Goal: Transaction & Acquisition: Purchase product/service

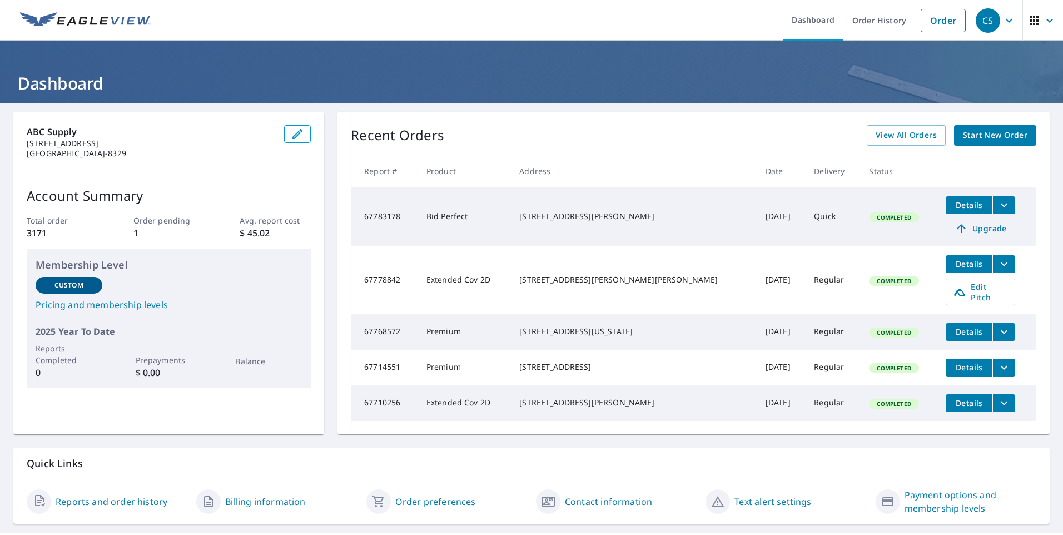
click at [989, 132] on span "Start New Order" at bounding box center [995, 135] width 64 height 14
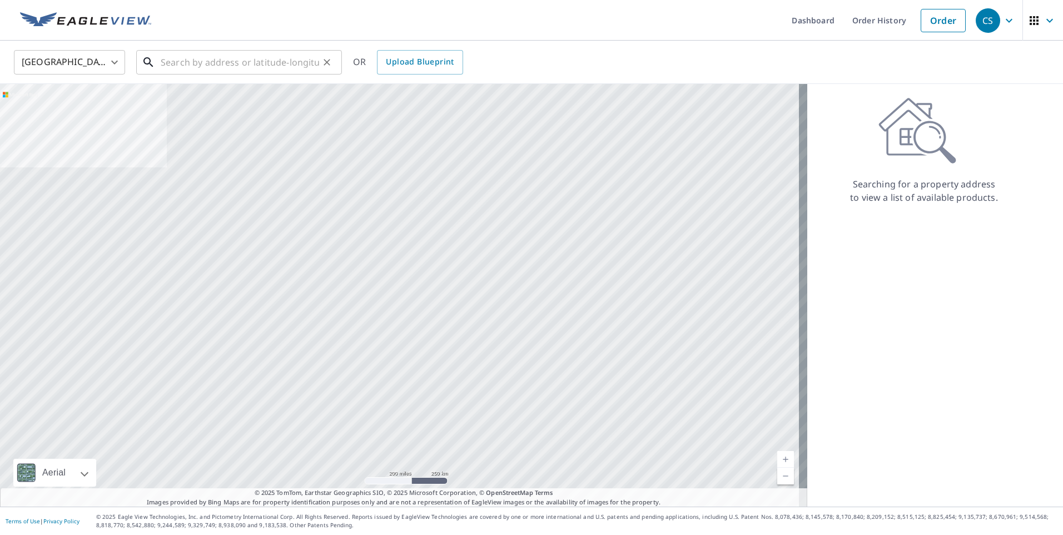
click at [202, 66] on input "text" at bounding box center [240, 62] width 158 height 31
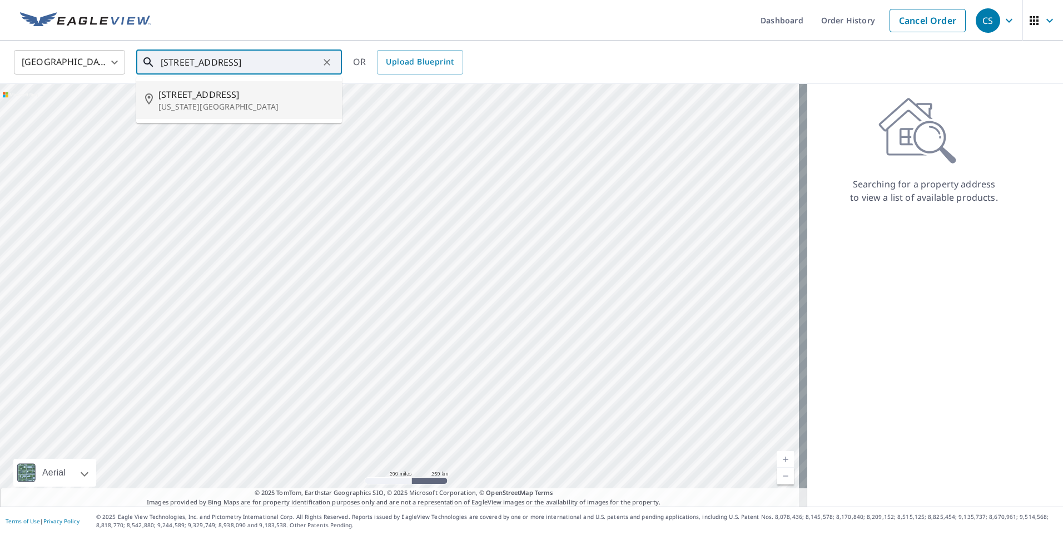
click at [232, 101] on p "[US_STATE][GEOGRAPHIC_DATA]" at bounding box center [245, 106] width 175 height 11
type input "[STREET_ADDRESS][US_STATE]"
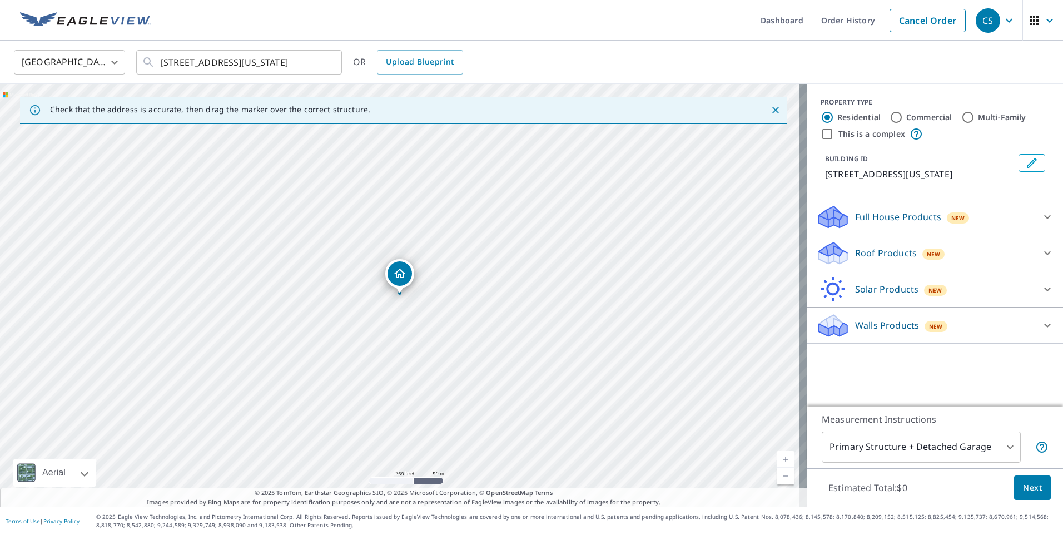
click at [1040, 332] on icon at bounding box center [1046, 324] width 13 height 13
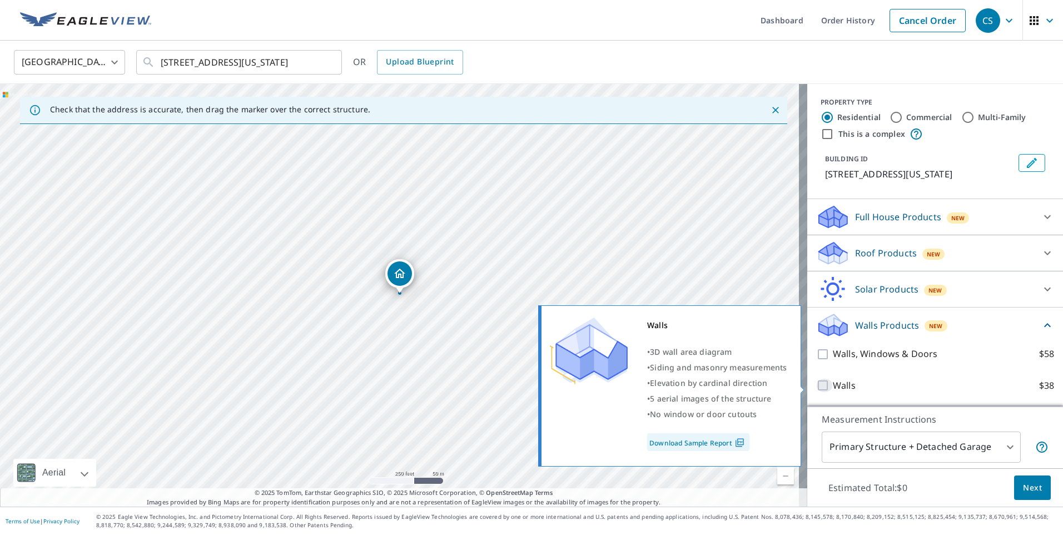
click at [816, 385] on input "Walls $38" at bounding box center [824, 384] width 17 height 13
checkbox input "true"
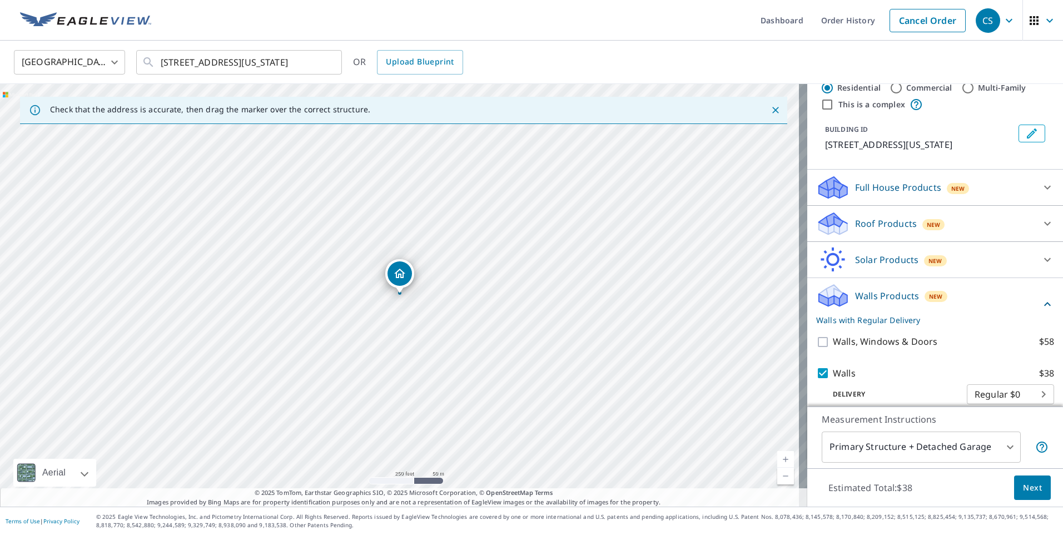
scroll to position [54, 0]
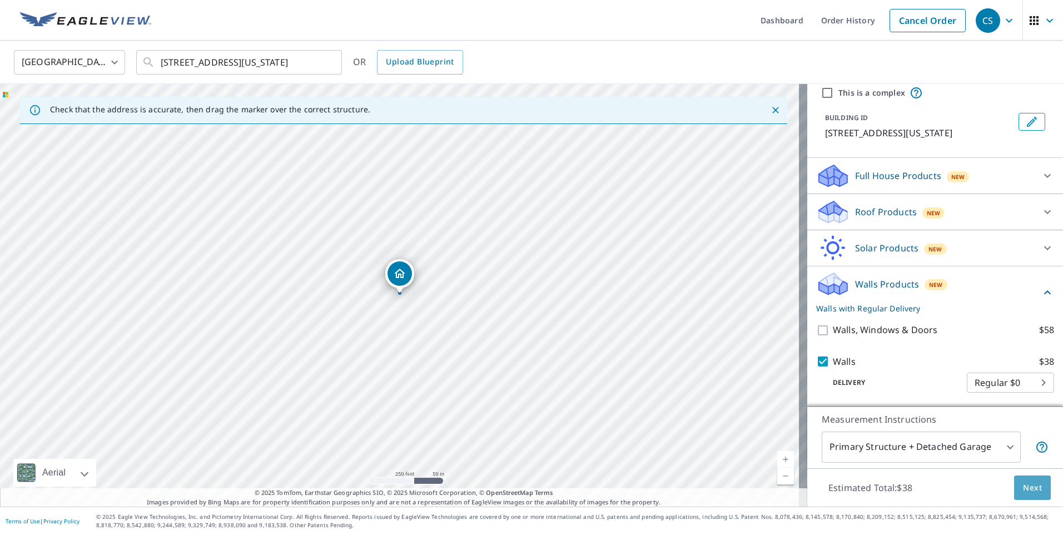
click at [1024, 491] on span "Next" at bounding box center [1032, 488] width 19 height 14
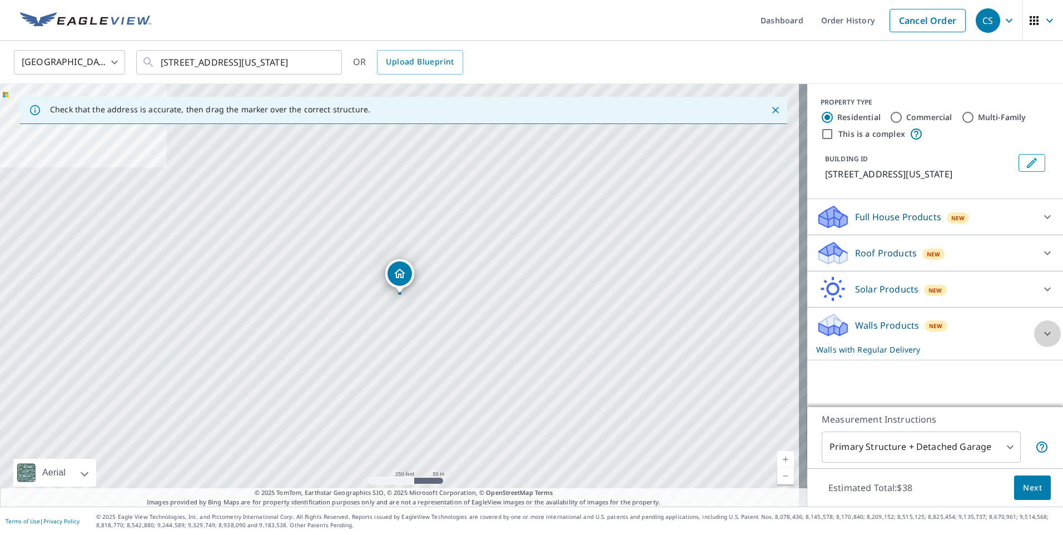
click at [1040, 340] on icon at bounding box center [1046, 333] width 13 height 13
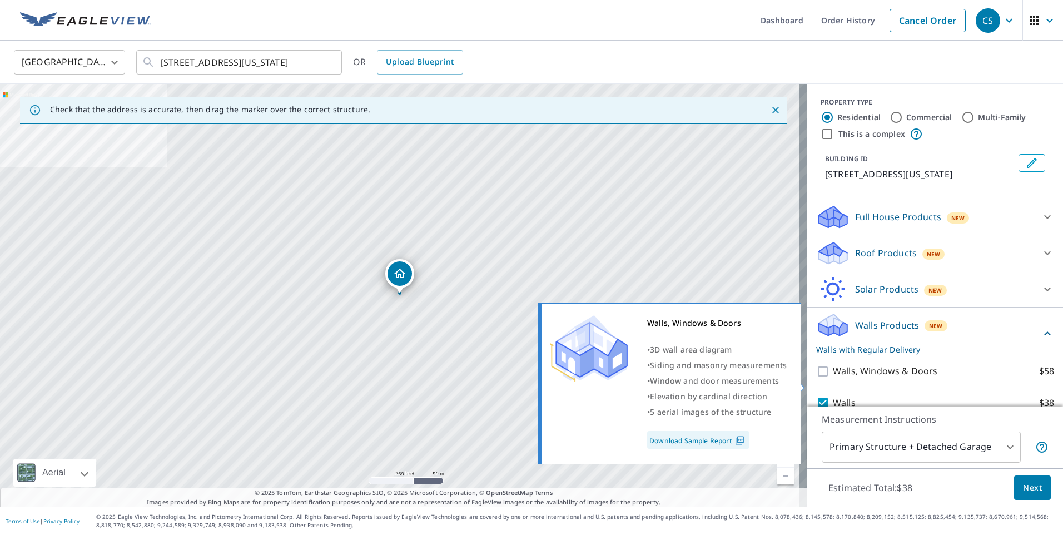
scroll to position [54, 0]
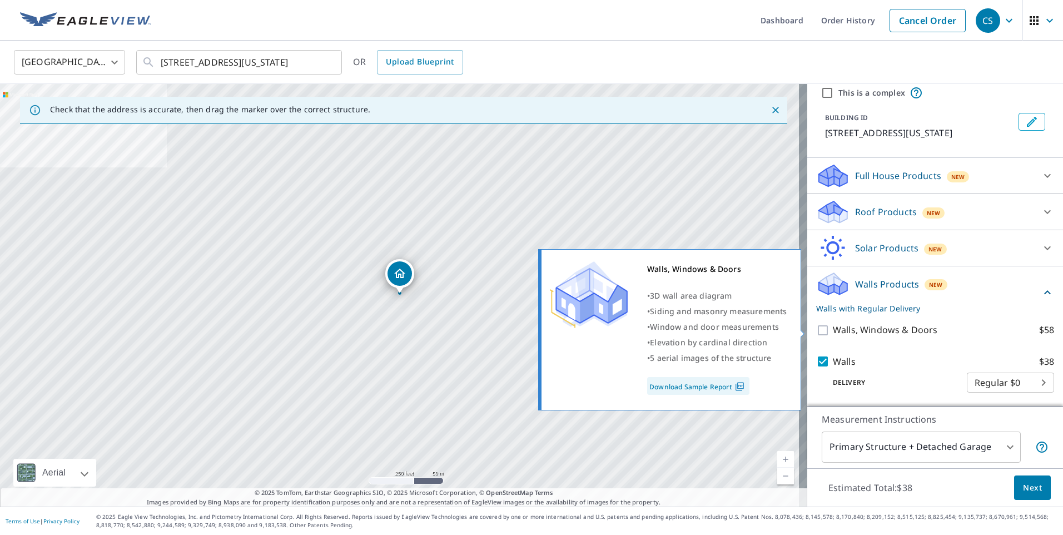
click at [816, 328] on input "Walls, Windows & Doors $58" at bounding box center [824, 329] width 17 height 13
checkbox input "true"
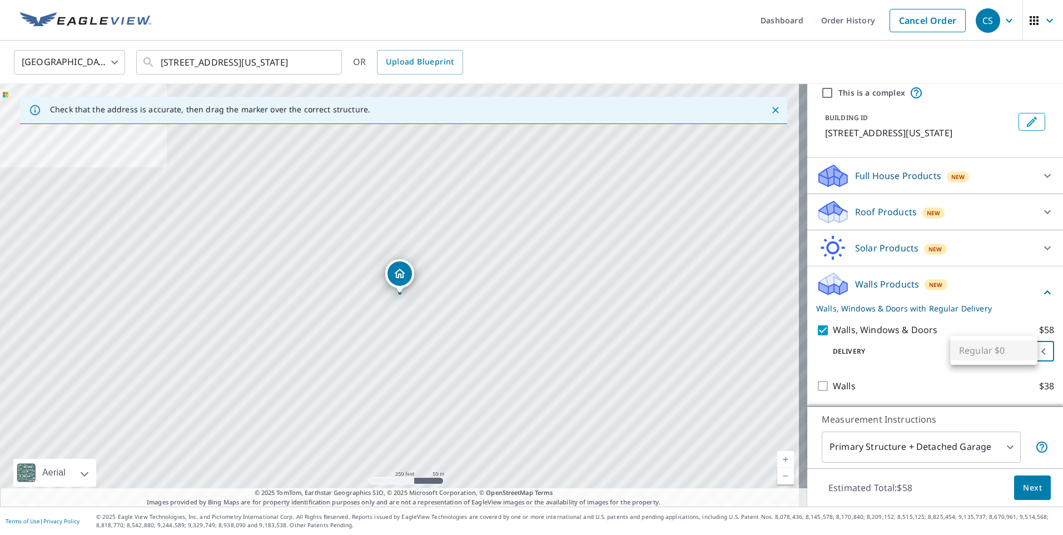
click at [1025, 350] on body "CS CS Dashboard Order History Cancel Order CS [GEOGRAPHIC_DATA] [GEOGRAPHIC_DAT…" at bounding box center [531, 267] width 1063 height 535
click at [919, 358] on div at bounding box center [531, 267] width 1063 height 535
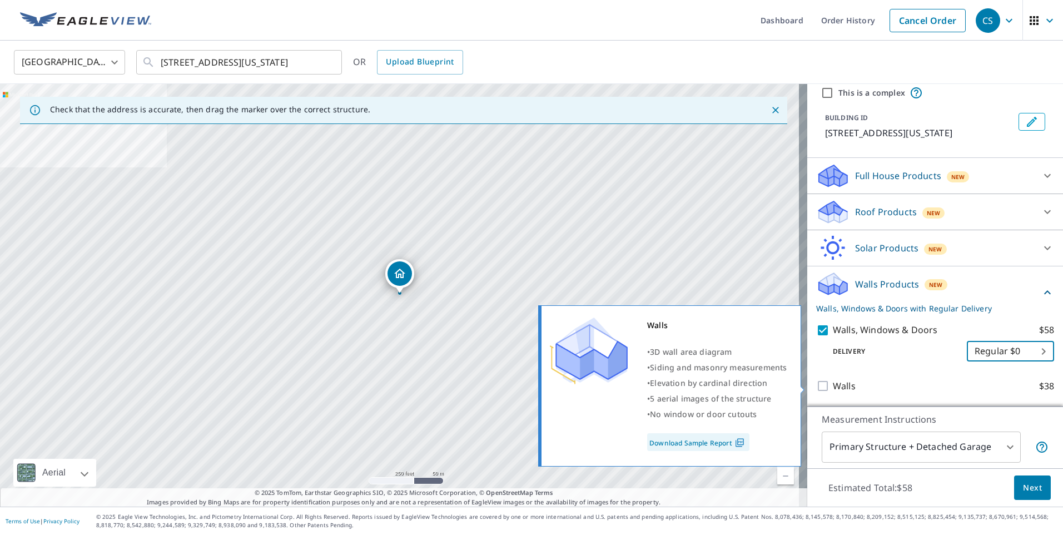
click at [816, 386] on input "Walls $38" at bounding box center [824, 385] width 17 height 13
checkbox input "true"
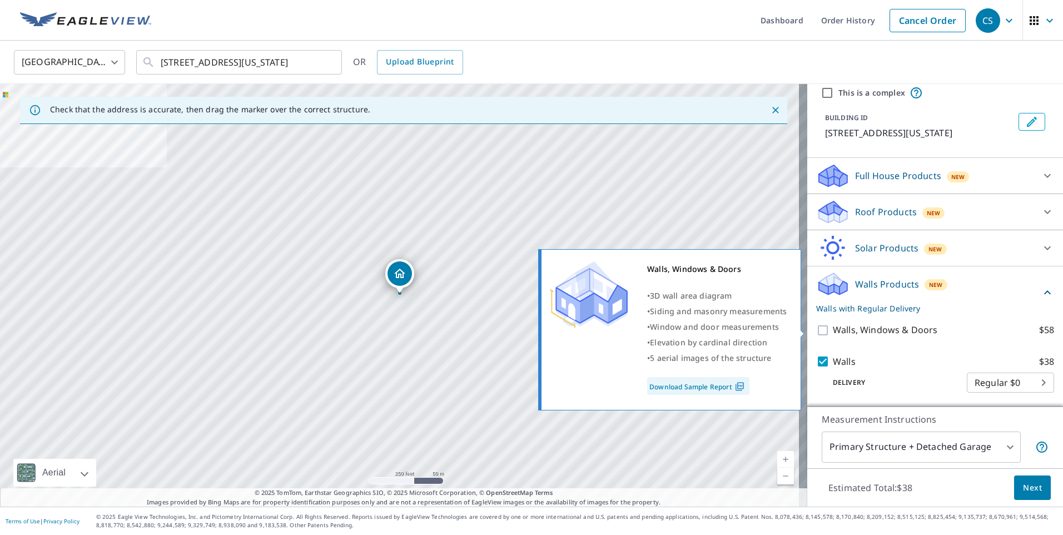
click at [820, 330] on input "Walls, Windows & Doors $58" at bounding box center [824, 329] width 17 height 13
checkbox input "true"
checkbox input "false"
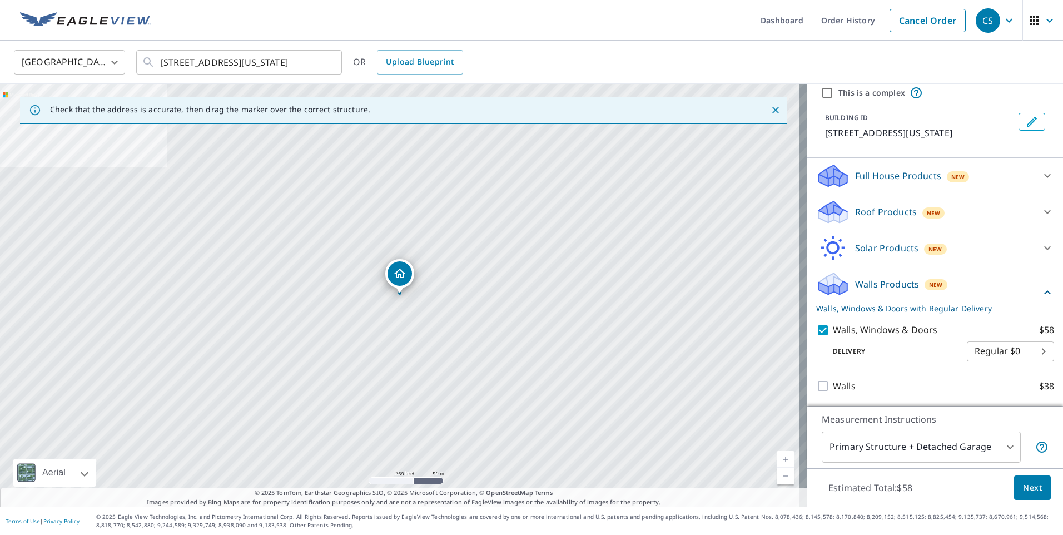
click at [1029, 485] on span "Next" at bounding box center [1032, 488] width 19 height 14
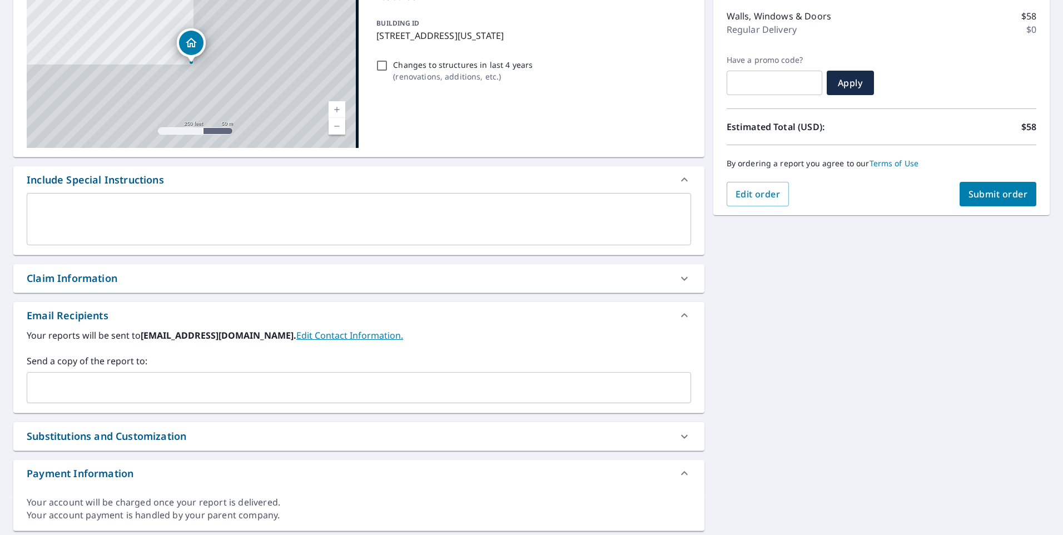
scroll to position [173, 0]
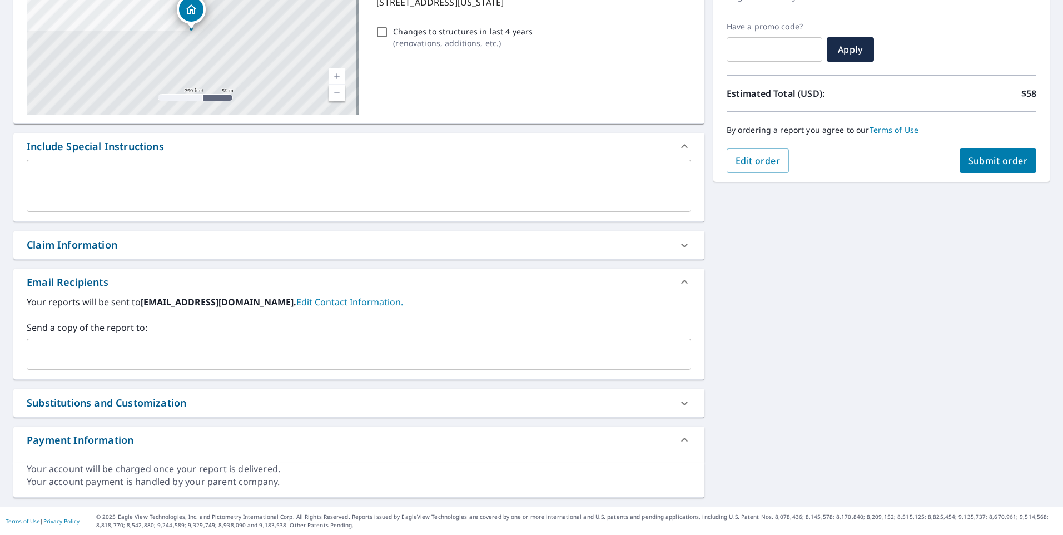
click at [147, 350] on input "text" at bounding box center [350, 353] width 637 height 21
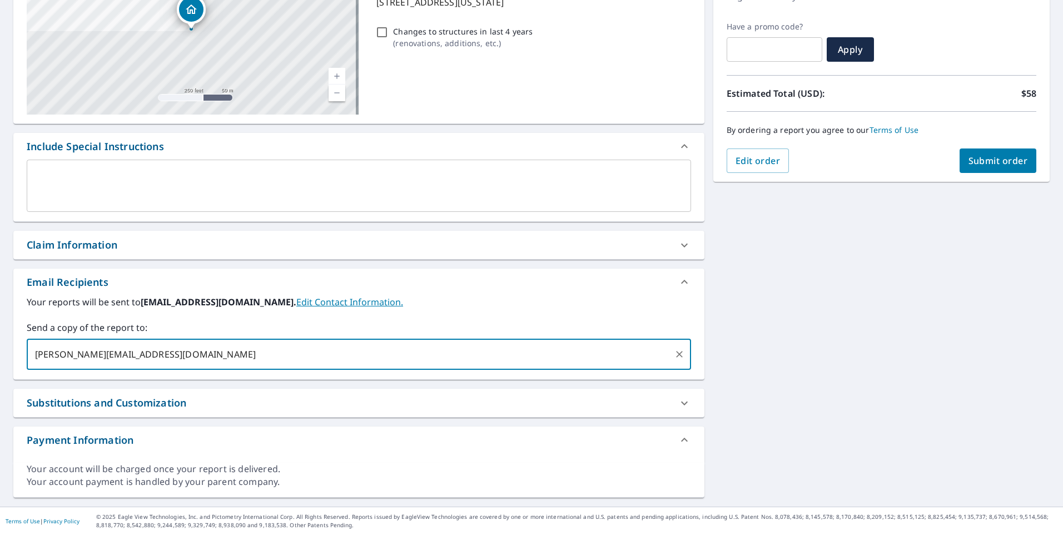
type input "[PERSON_NAME][EMAIL_ADDRESS][DOMAIN_NAME]"
click at [982, 156] on span "Submit order" at bounding box center [997, 160] width 59 height 12
checkbox input "true"
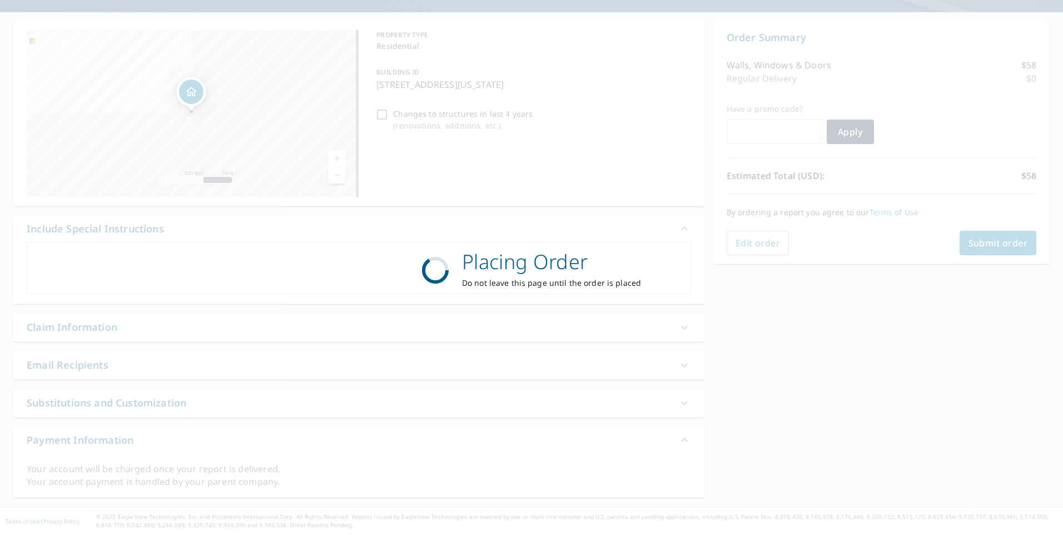
scroll to position [91, 0]
